Goal: Transaction & Acquisition: Purchase product/service

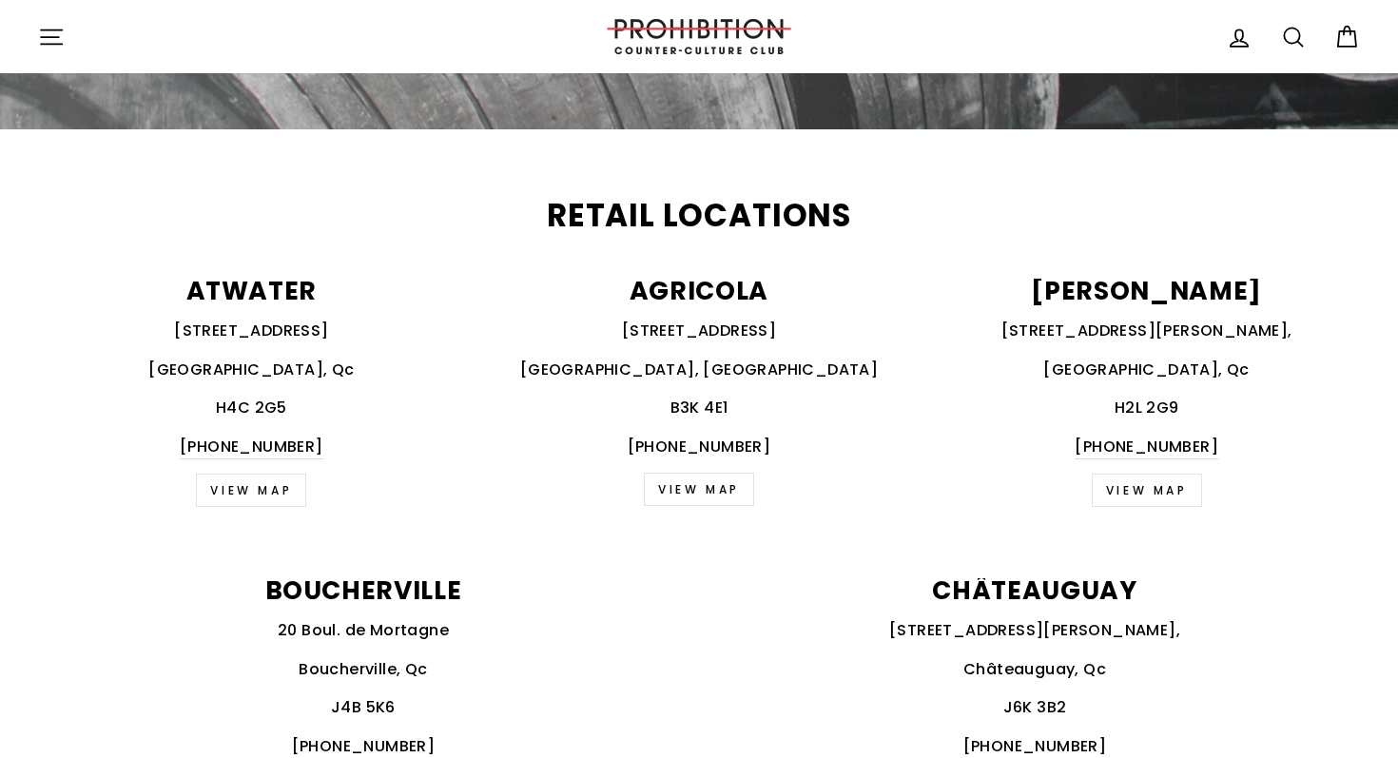
scroll to position [622, 0]
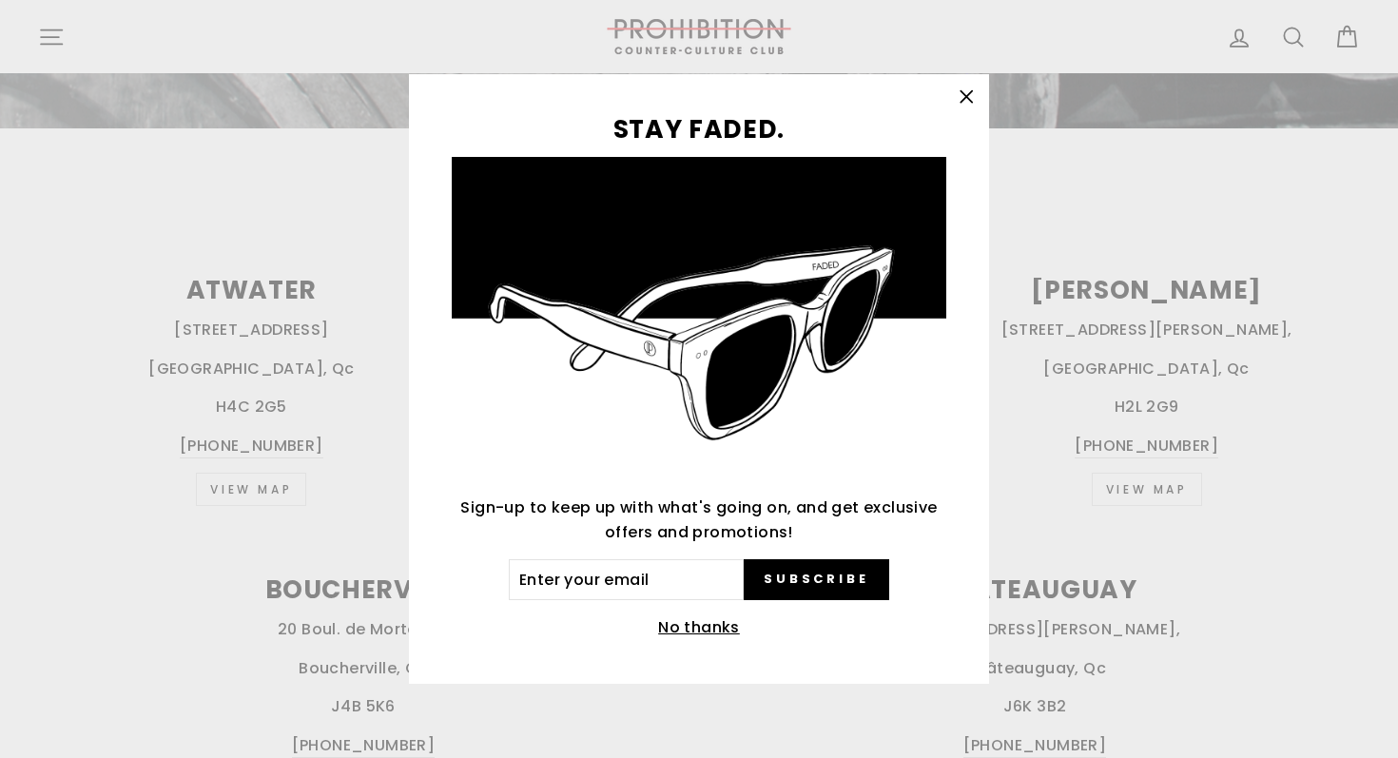
click at [962, 104] on icon "button" at bounding box center [966, 97] width 27 height 27
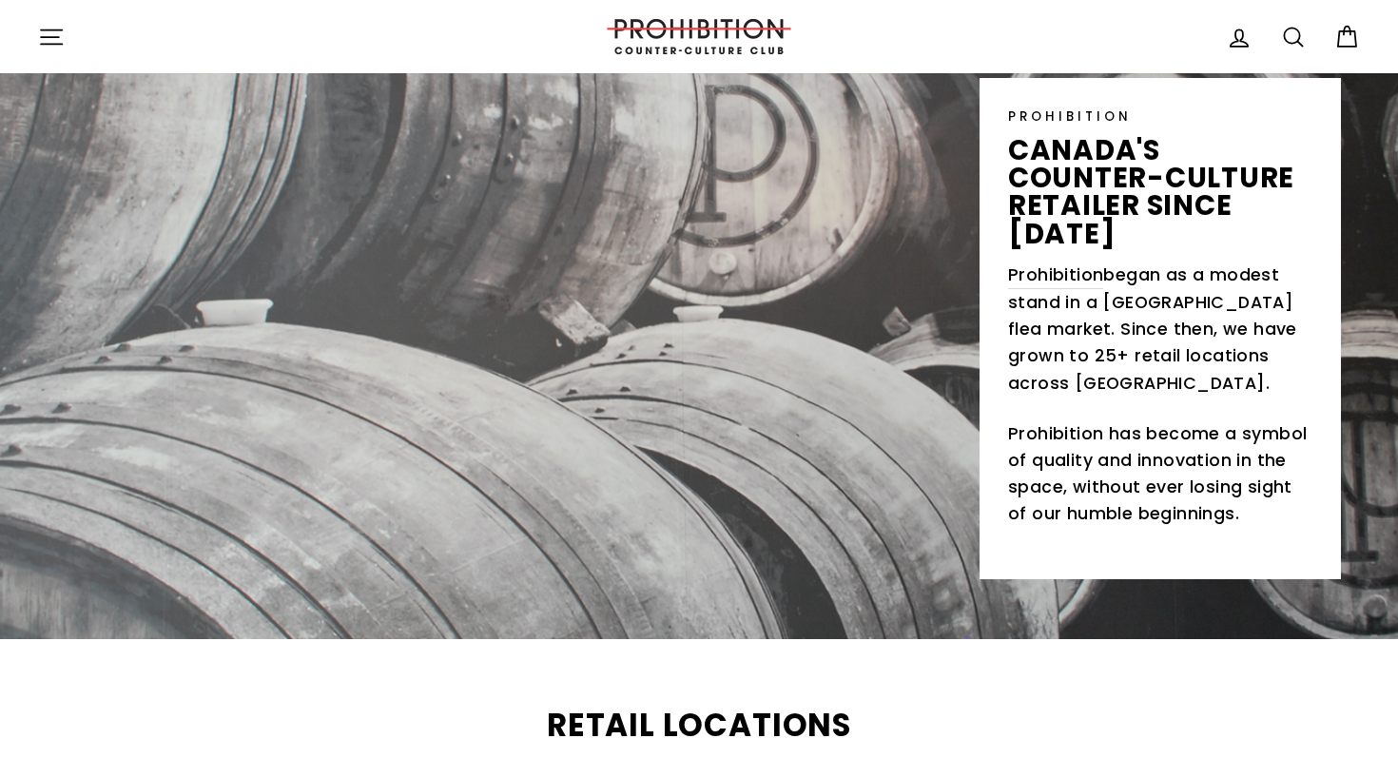
scroll to position [38, 0]
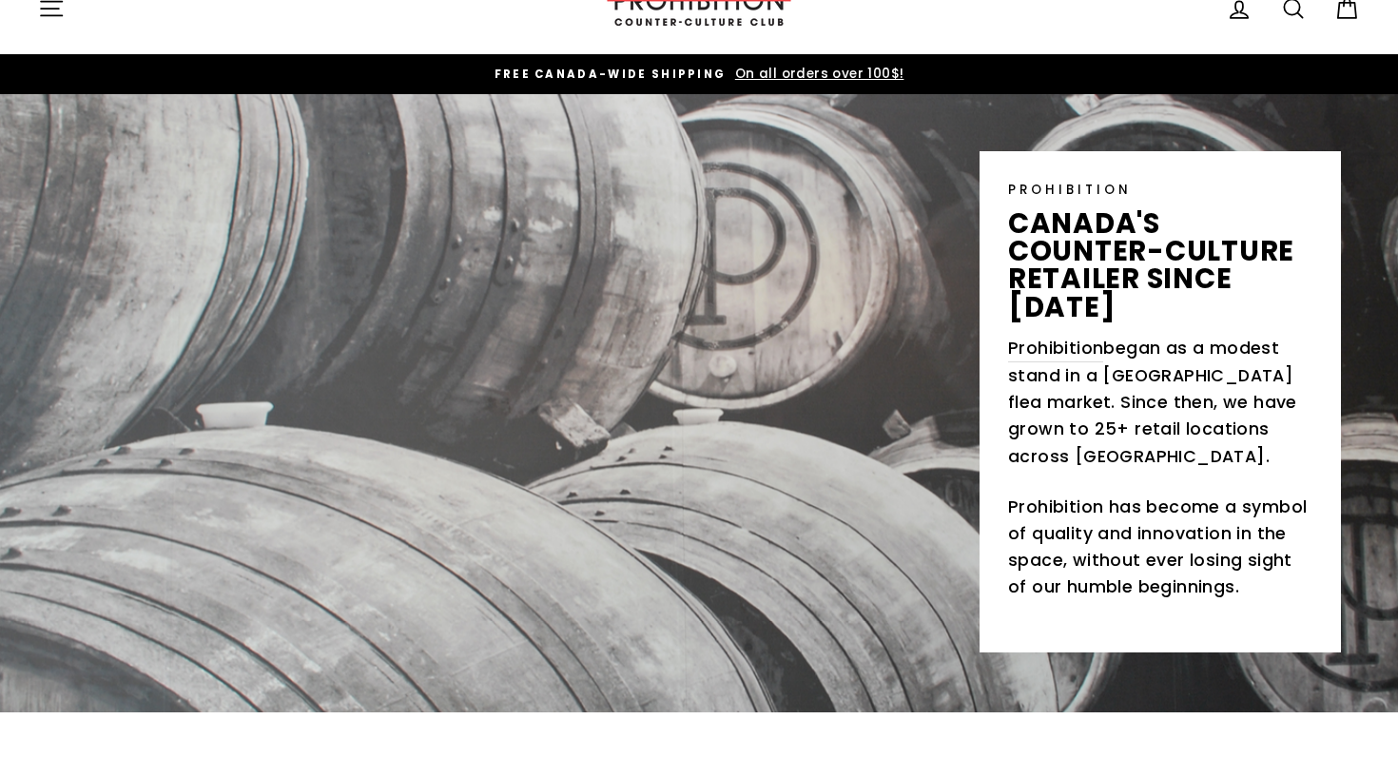
click at [36, 6] on button "Site navigation" at bounding box center [51, 8] width 49 height 41
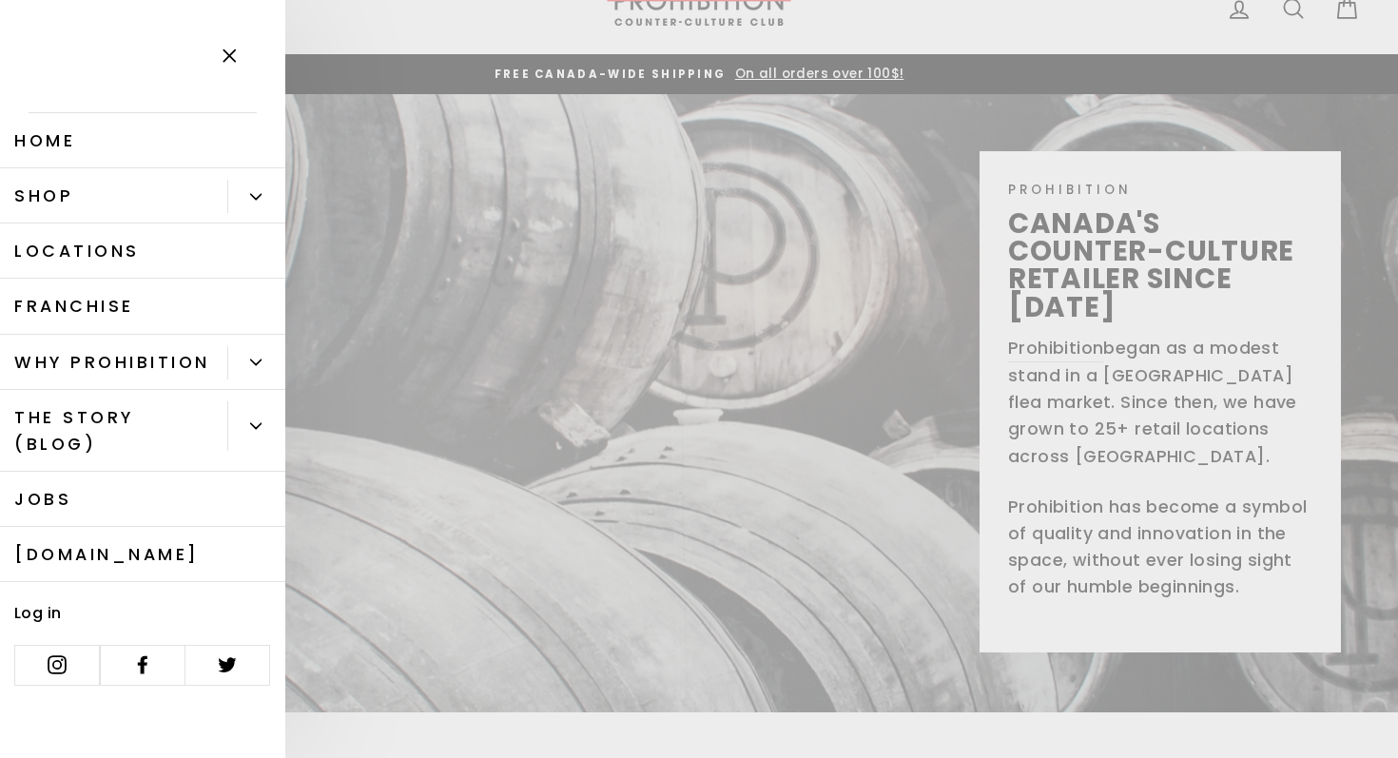
click at [252, 192] on icon "Primary" at bounding box center [255, 196] width 11 height 11
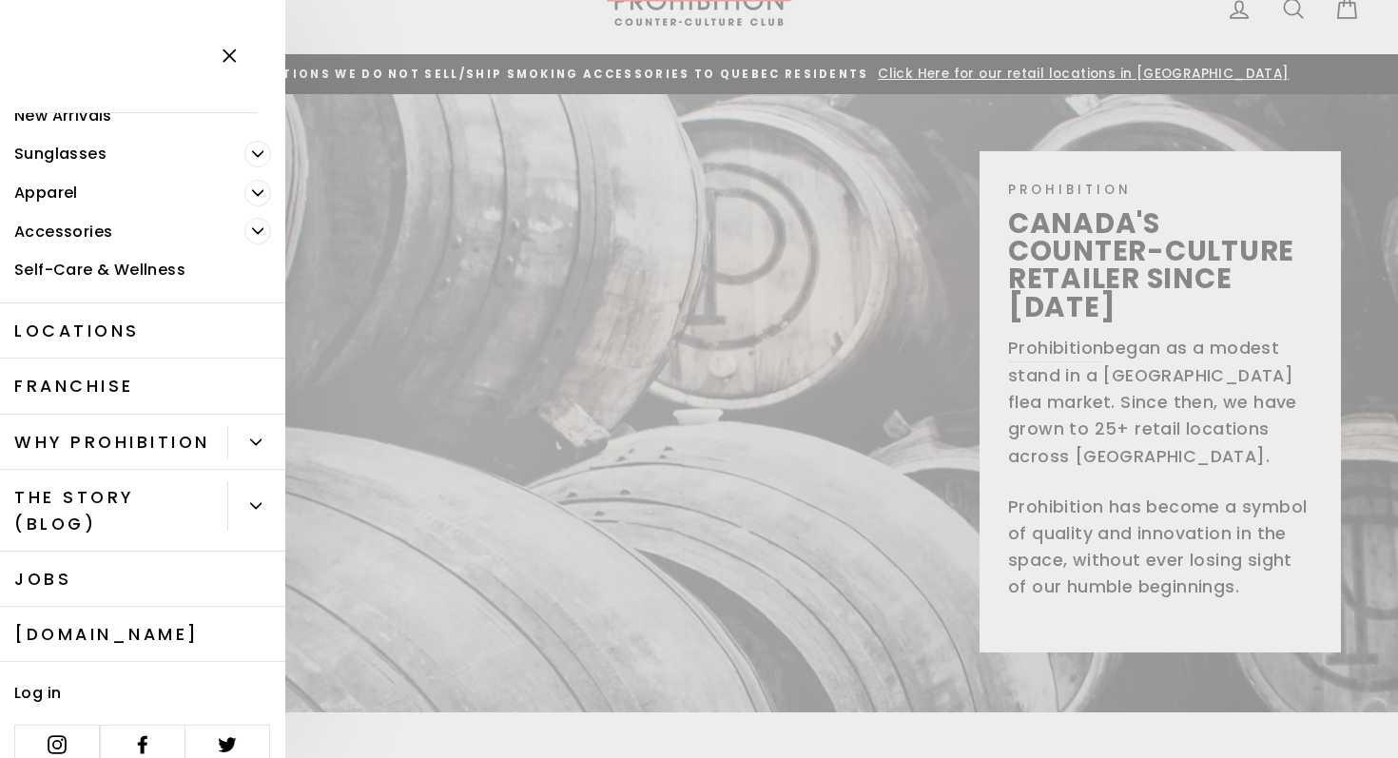
scroll to position [153, 0]
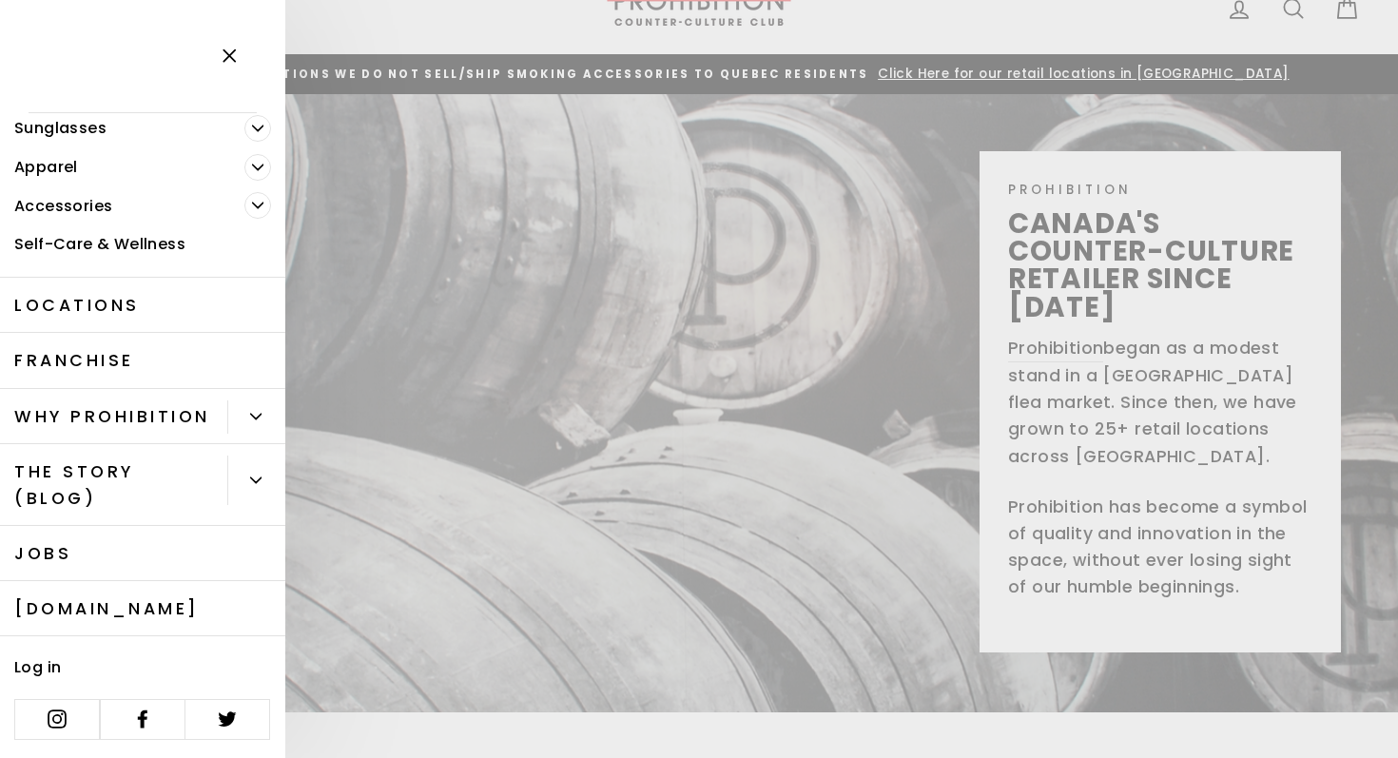
click at [235, 406] on button "Primary" at bounding box center [256, 416] width 58 height 33
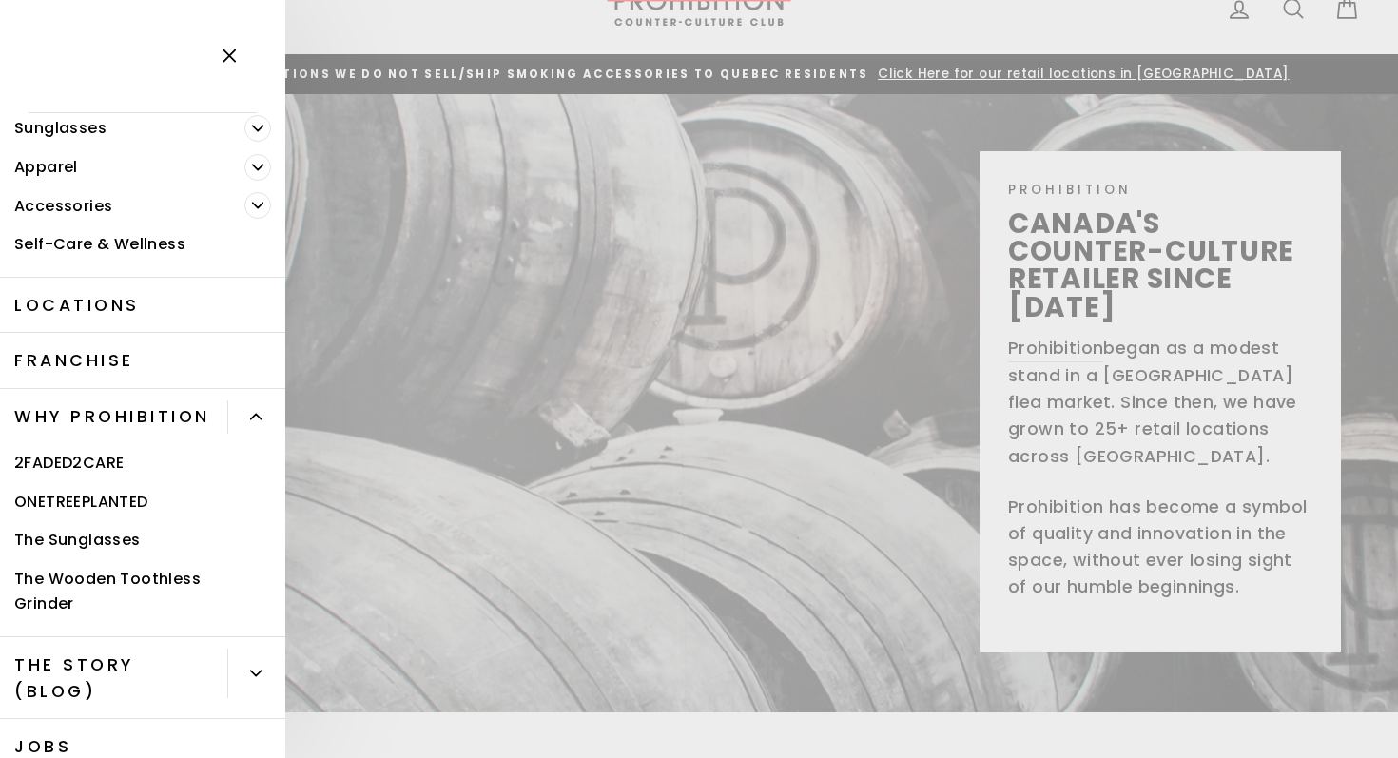
click at [245, 408] on button "Primary" at bounding box center [256, 416] width 58 height 33
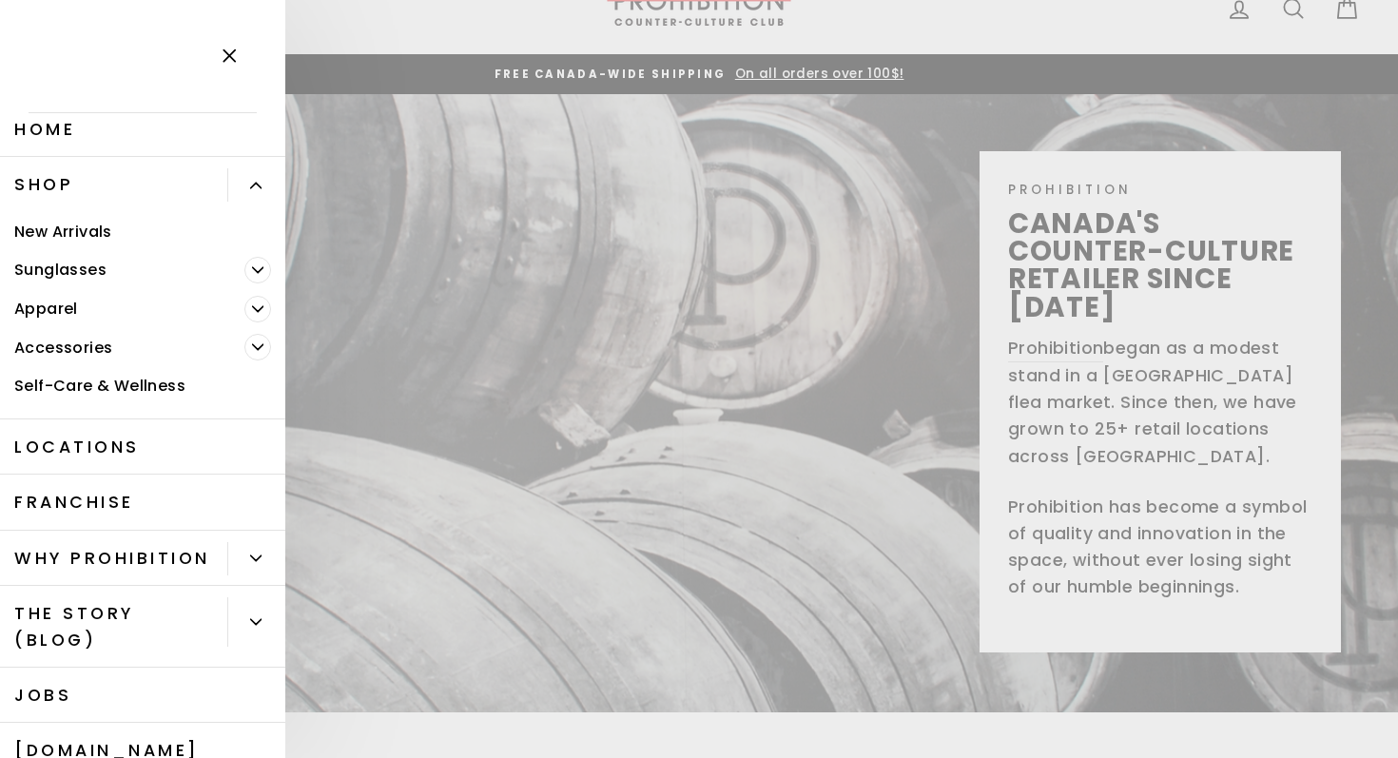
scroll to position [0, 0]
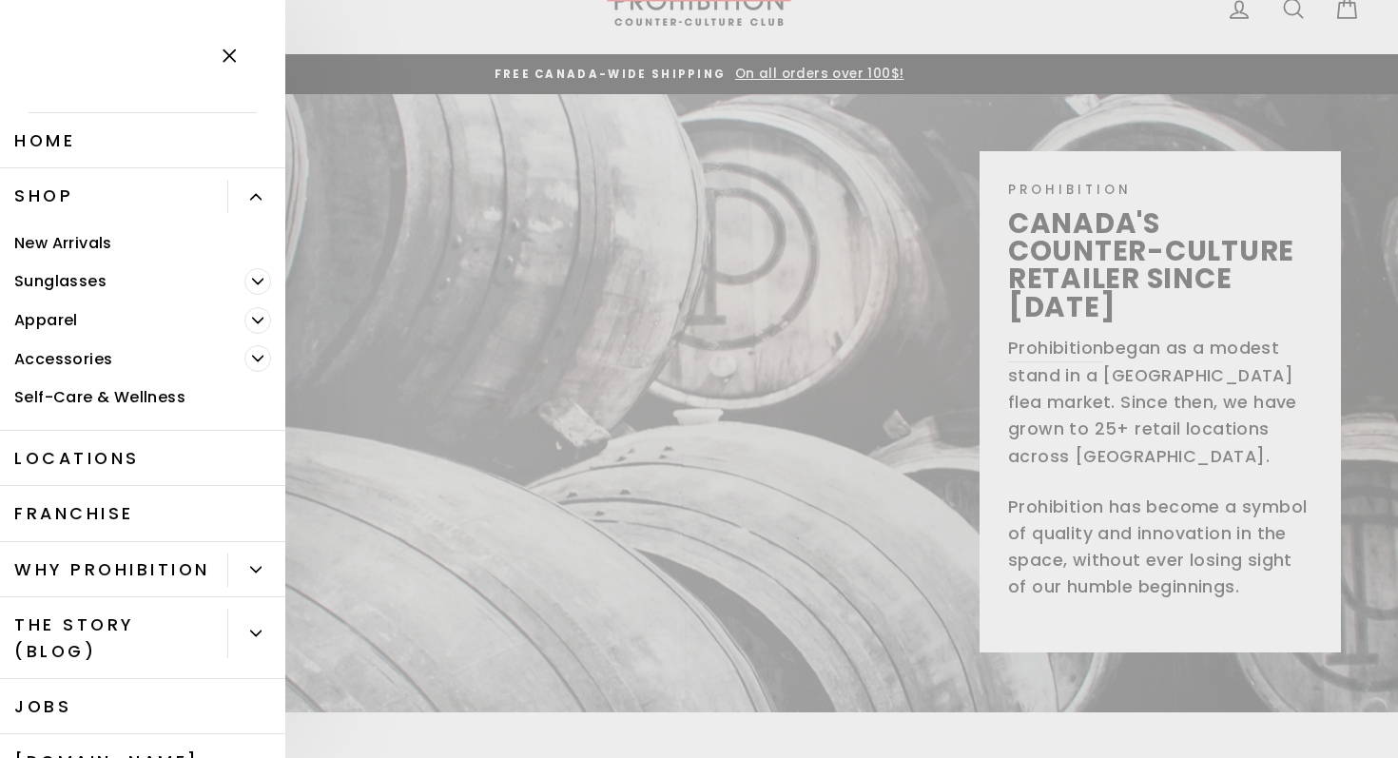
click at [68, 238] on link "New Arrivals" at bounding box center [142, 242] width 285 height 39
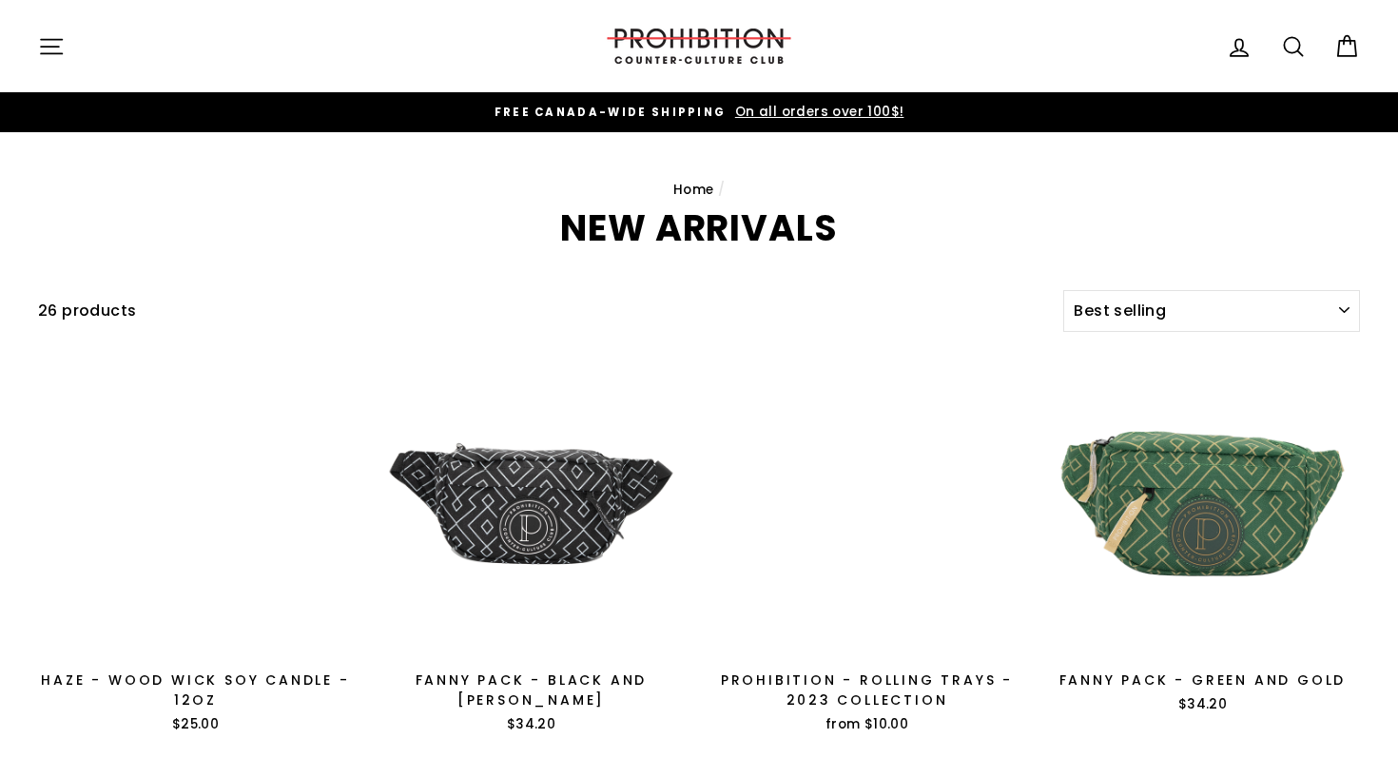
select select "best-selling"
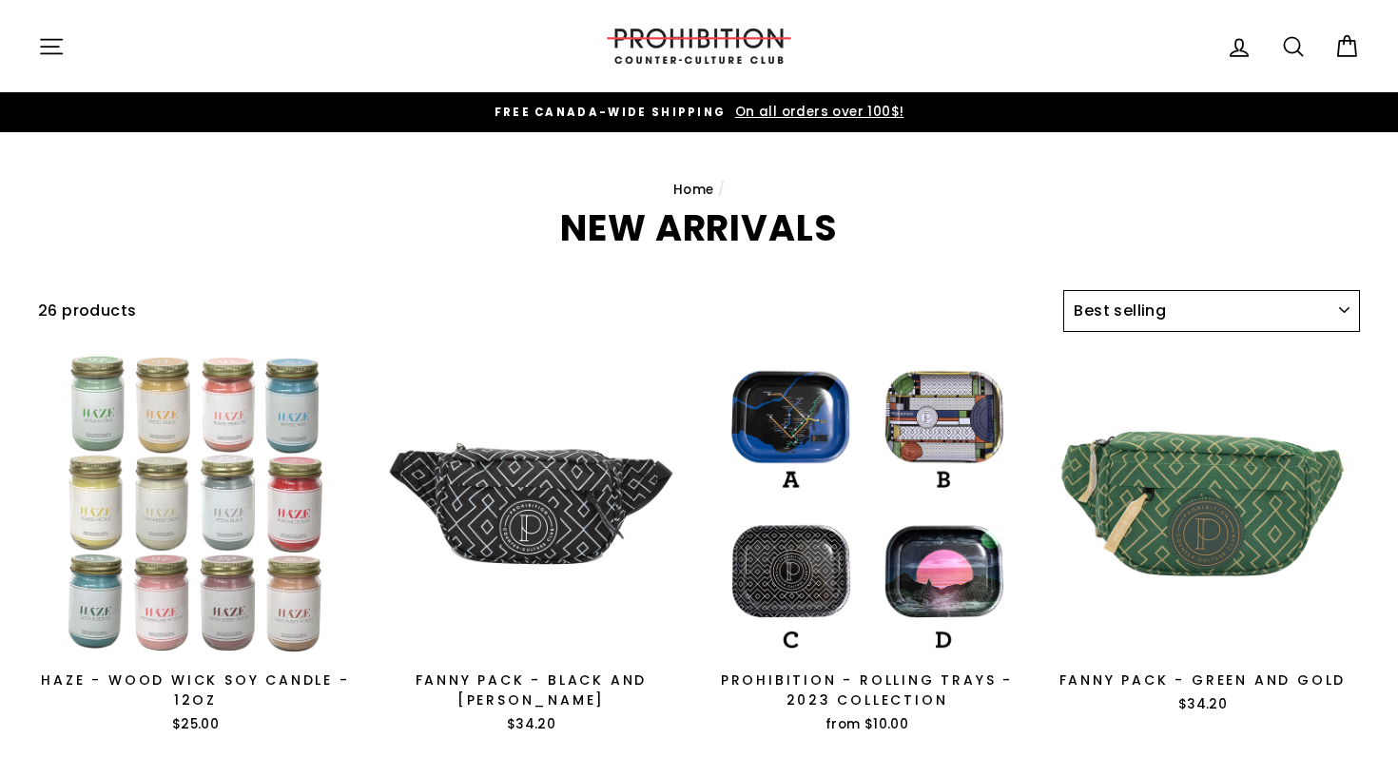
click at [1081, 298] on select "Sort Featured Best selling Alphabetically, A-Z Alphabetically, Z-A Price, low t…" at bounding box center [1211, 311] width 297 height 42
click at [1292, 31] on link "Search" at bounding box center [1293, 46] width 49 height 41
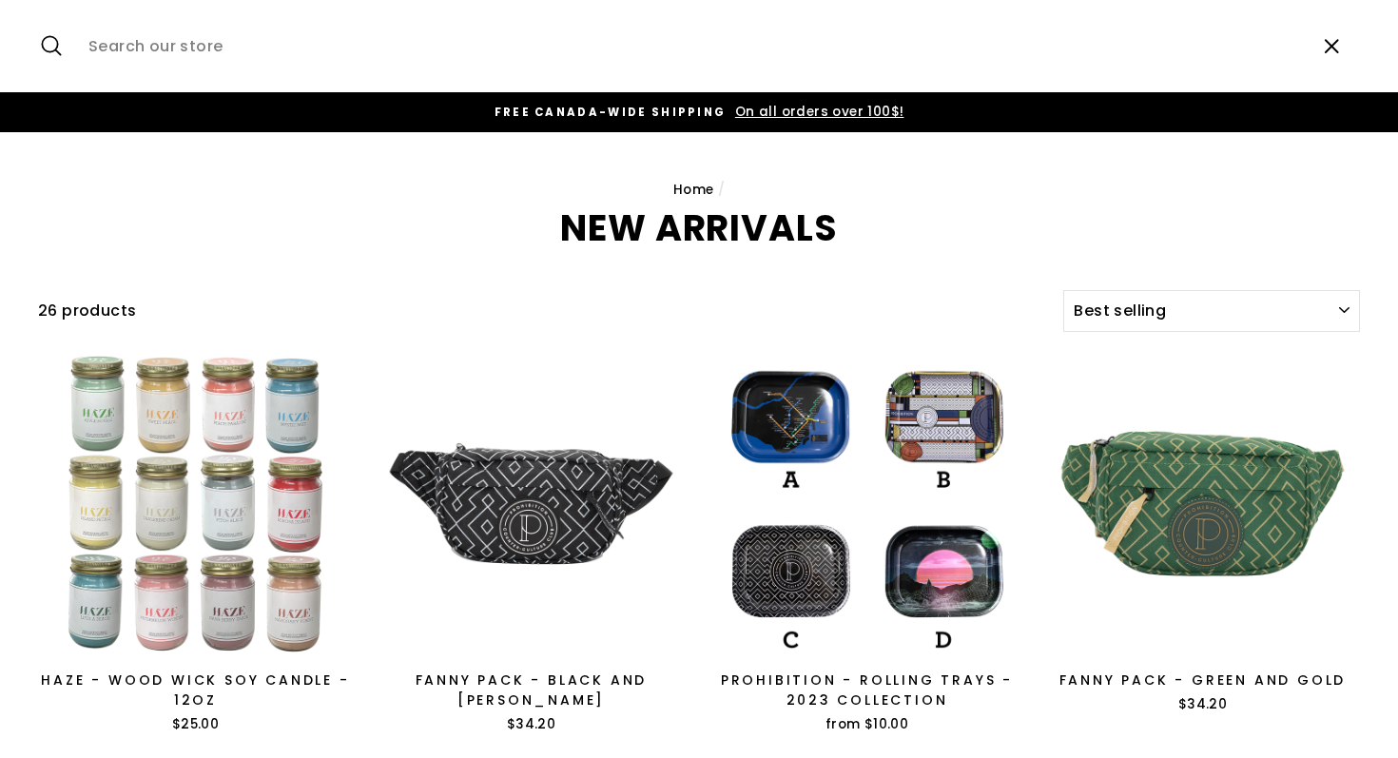
click at [1009, 43] on input "Search our store" at bounding box center [691, 46] width 1224 height 64
type input "vape"
click at [38, 14] on button "Search" at bounding box center [58, 46] width 41 height 64
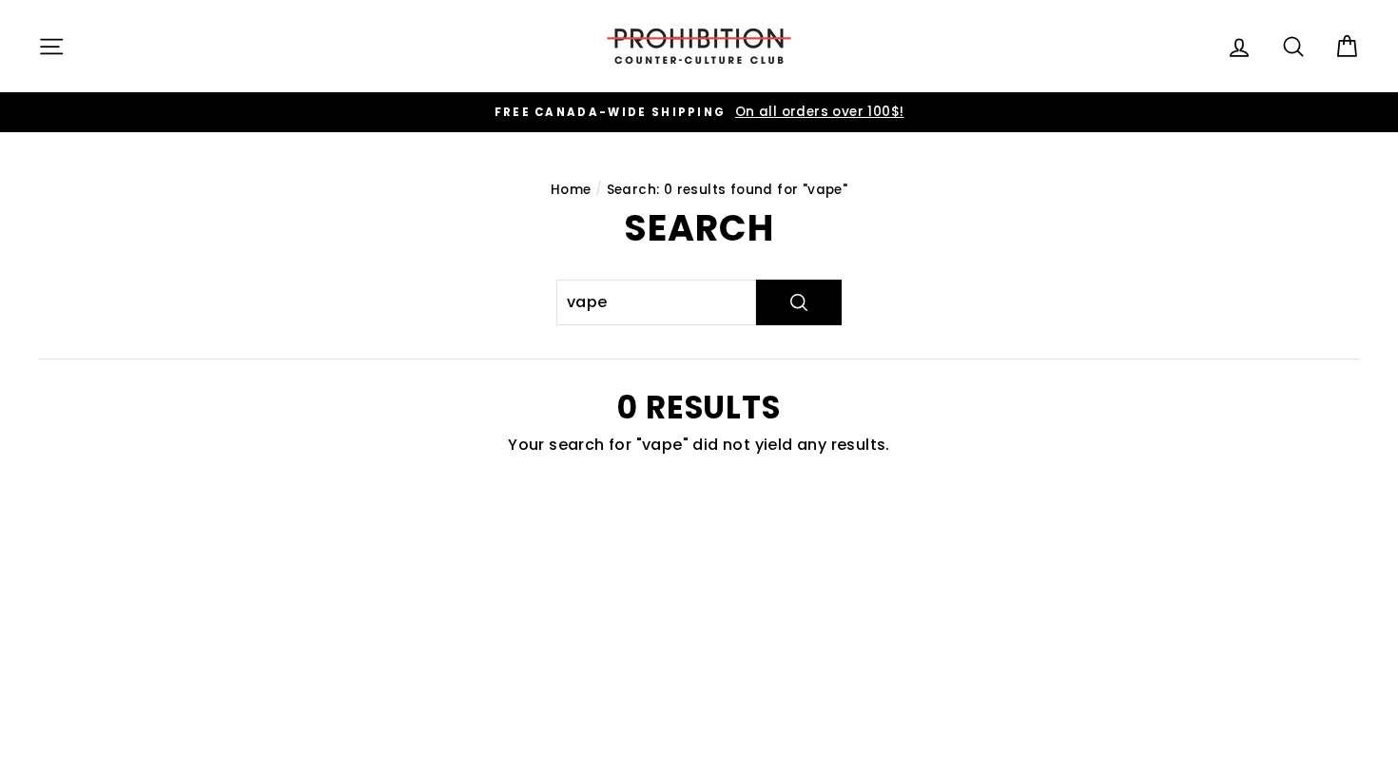
click at [47, 42] on icon "button" at bounding box center [51, 46] width 27 height 27
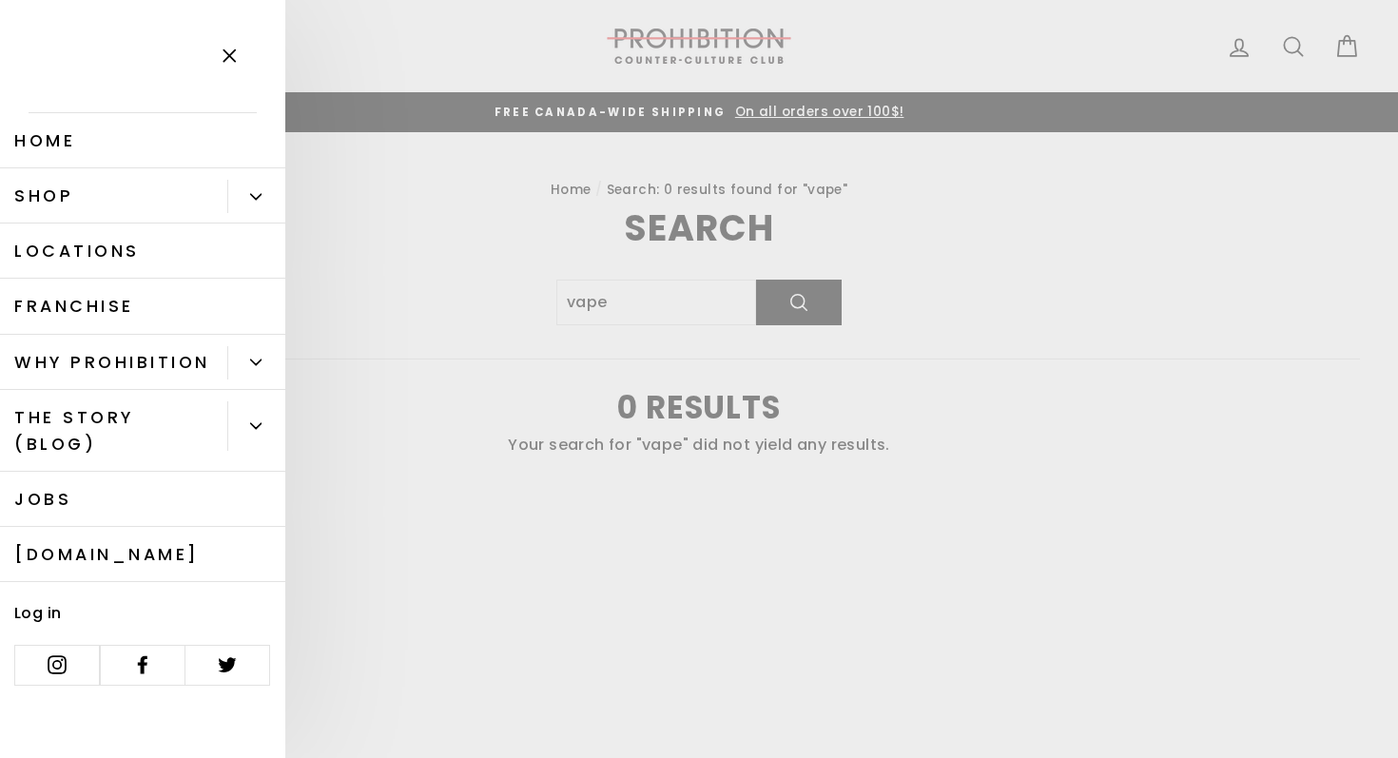
click at [239, 202] on button "Primary" at bounding box center [256, 196] width 58 height 33
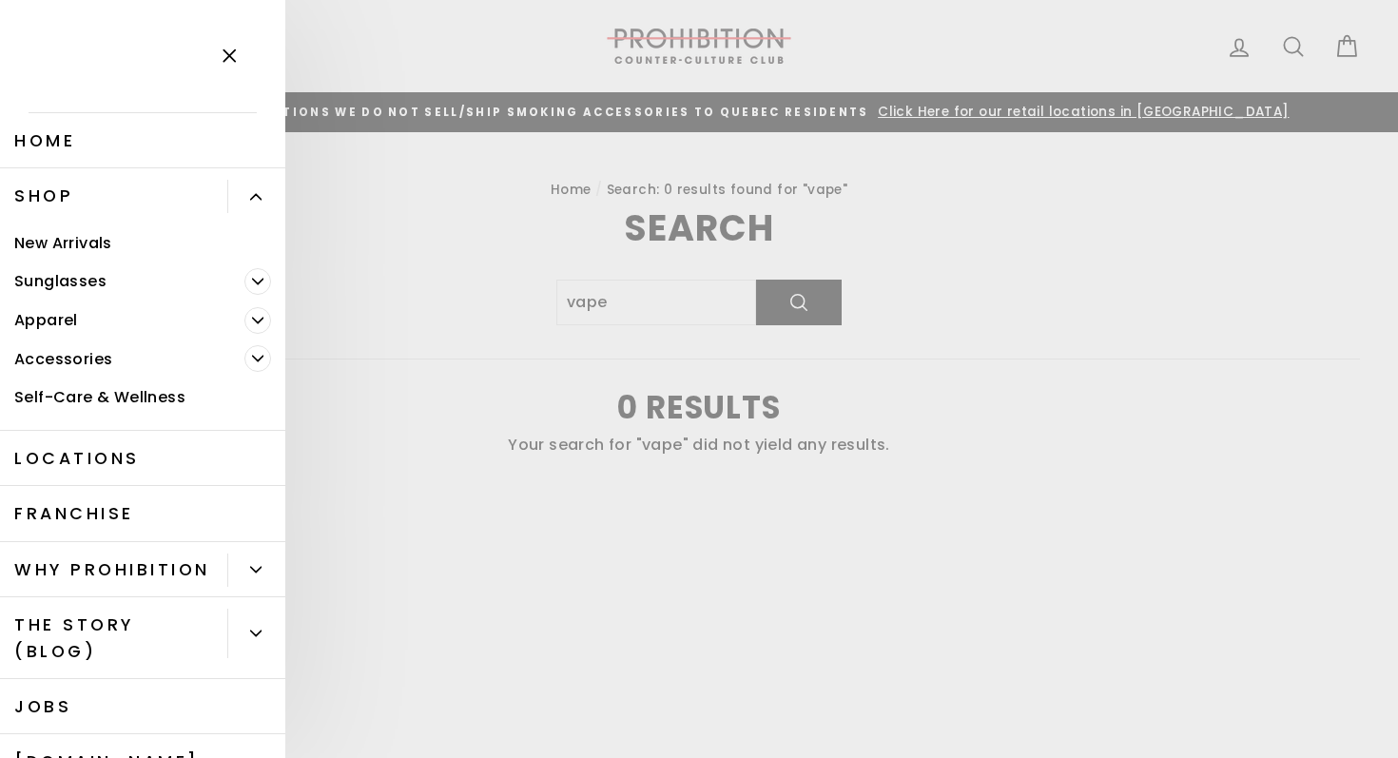
click at [254, 317] on icon "Primary" at bounding box center [257, 320] width 11 height 11
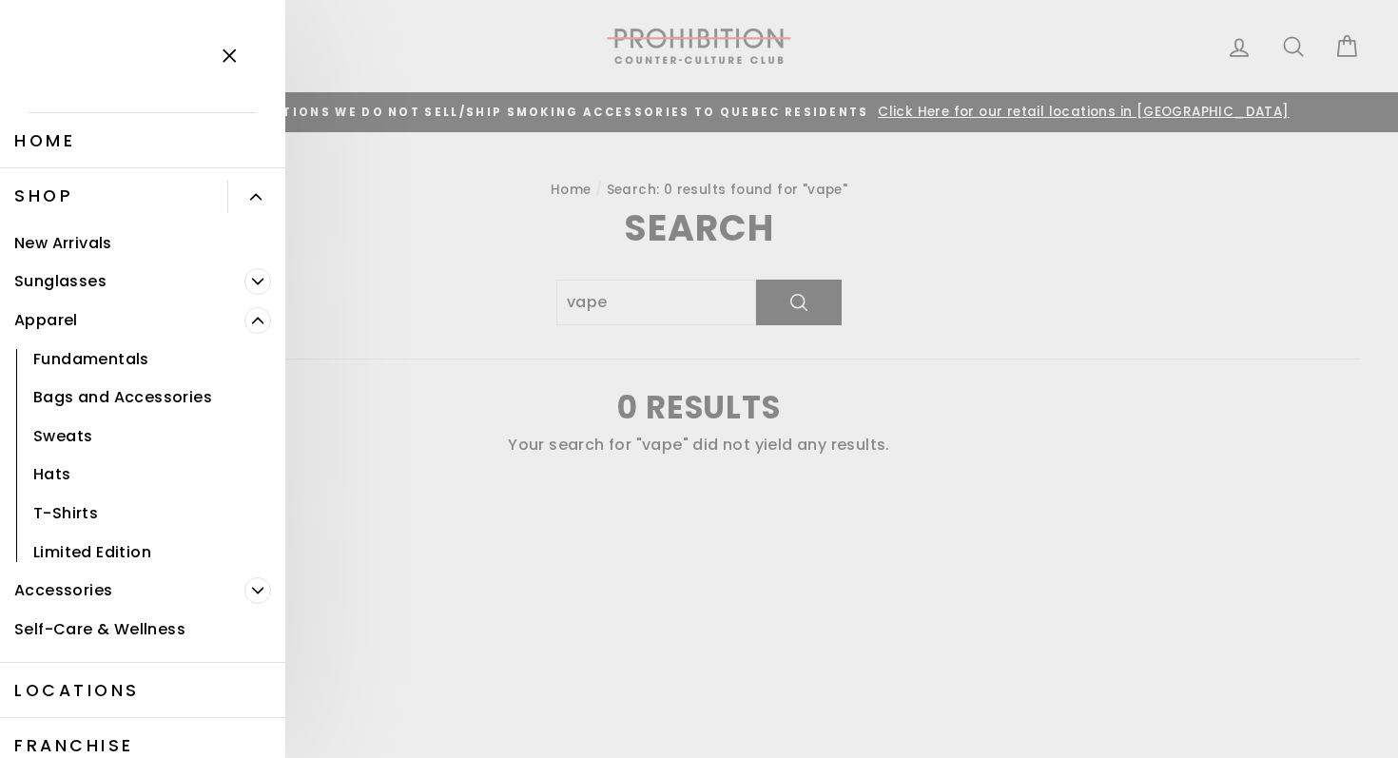
click at [254, 317] on icon "Primary" at bounding box center [257, 320] width 11 height 11
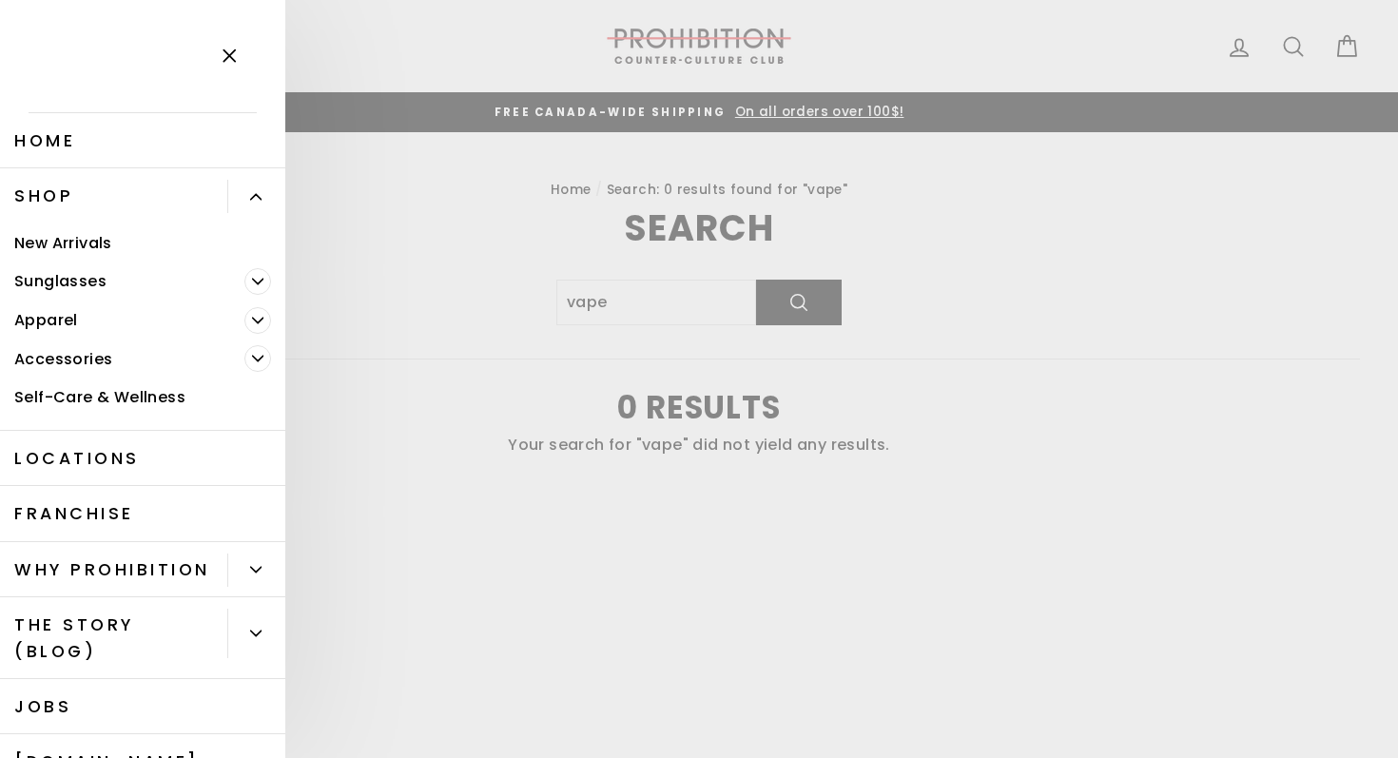
click at [259, 348] on span "Primary" at bounding box center [257, 358] width 27 height 27
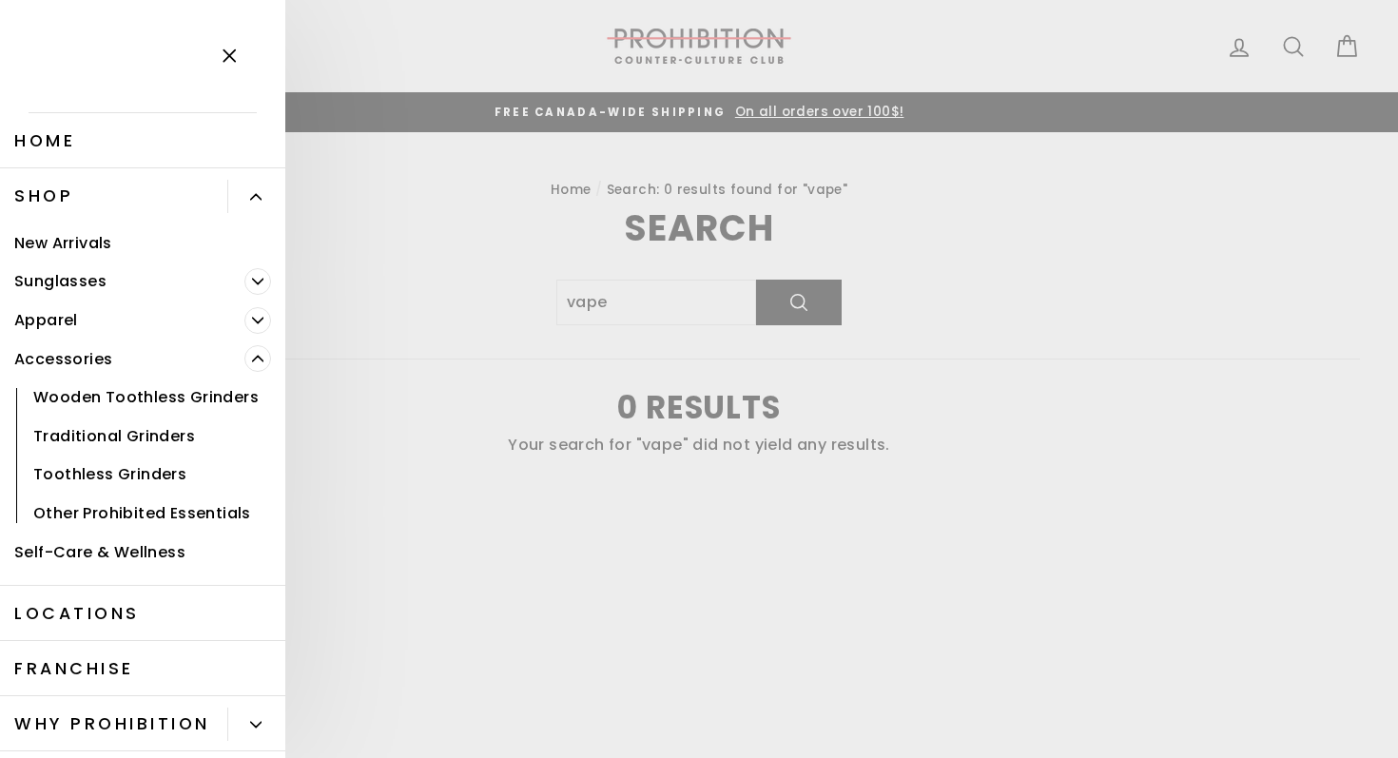
click at [259, 348] on span "Primary" at bounding box center [257, 358] width 27 height 27
